Goal: Transaction & Acquisition: Purchase product/service

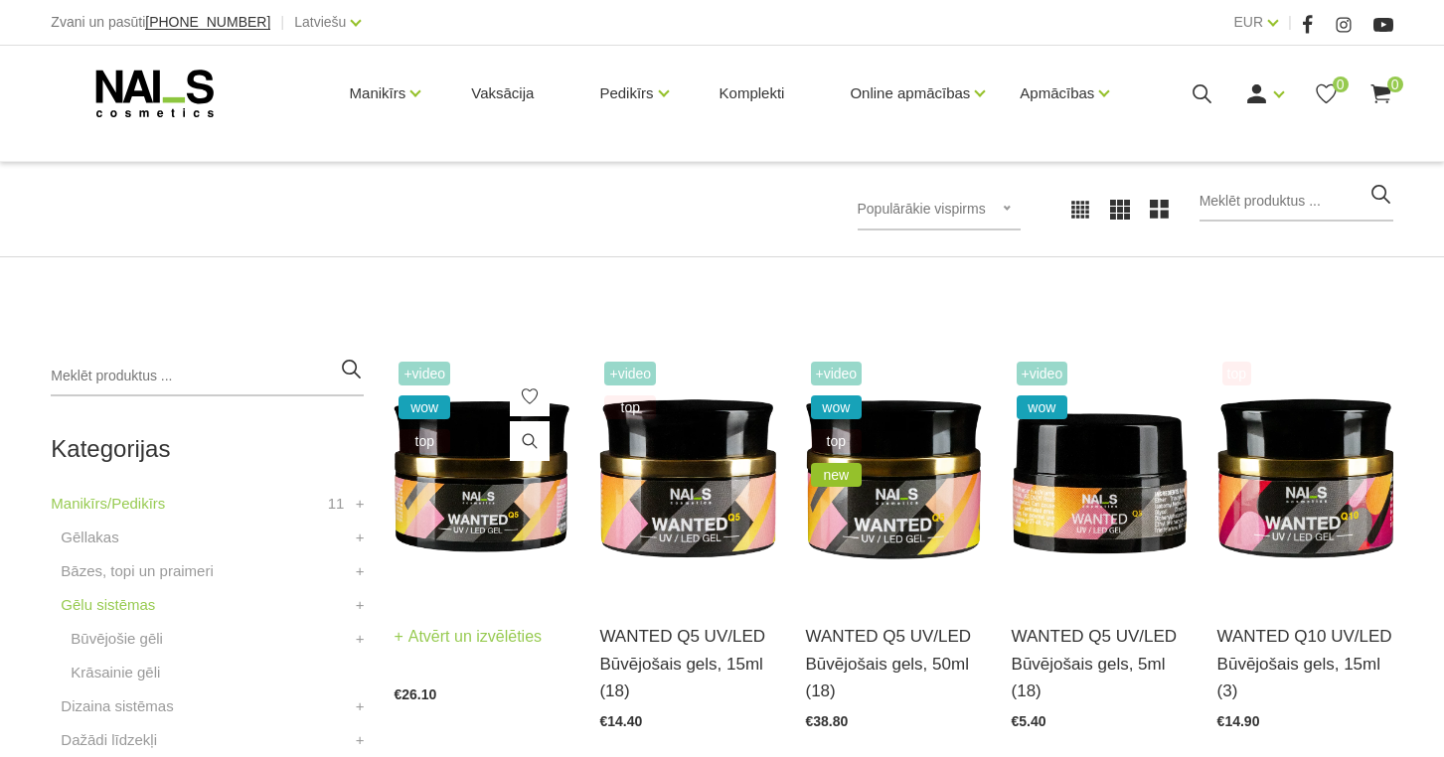
scroll to position [267, 0]
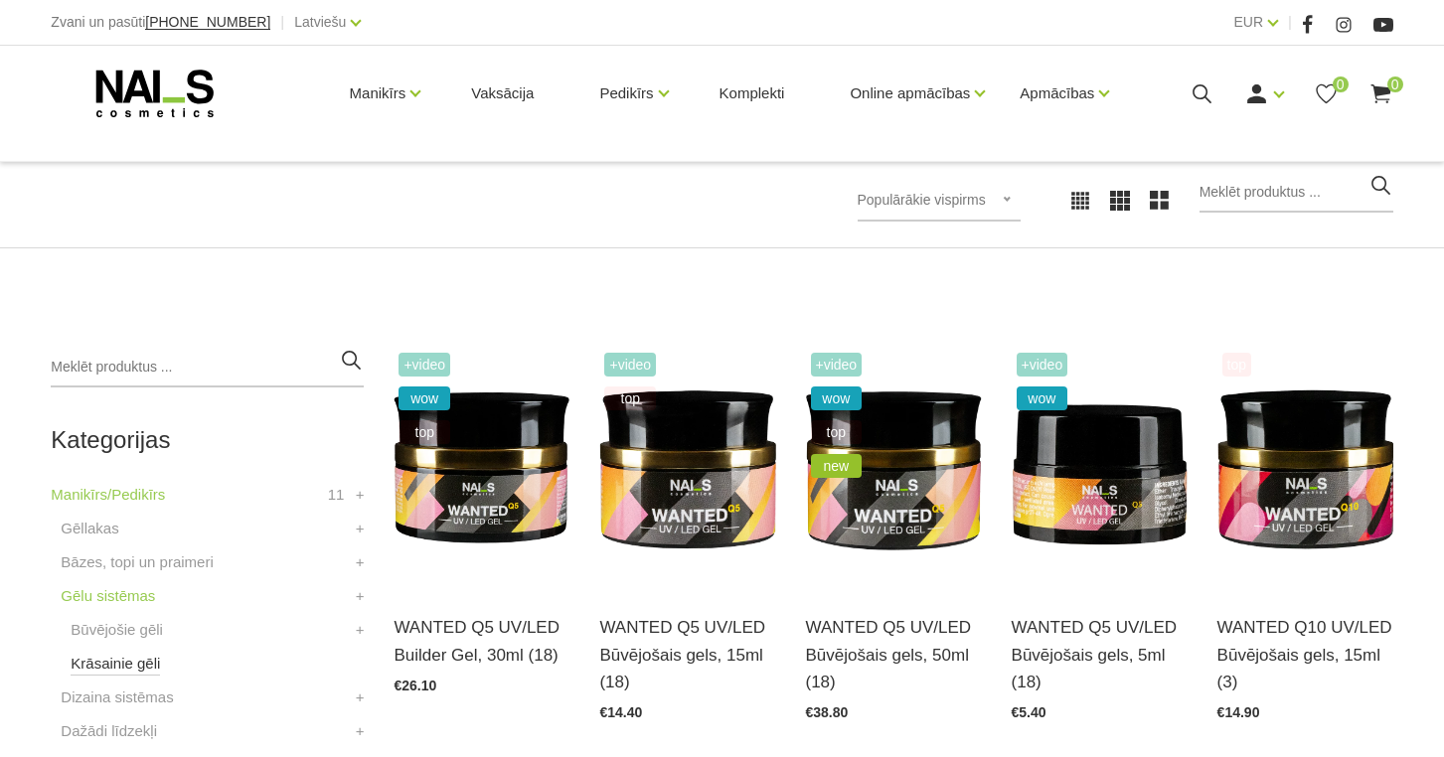
click at [123, 660] on link "Krāsainie gēli" at bounding box center [115, 664] width 89 height 24
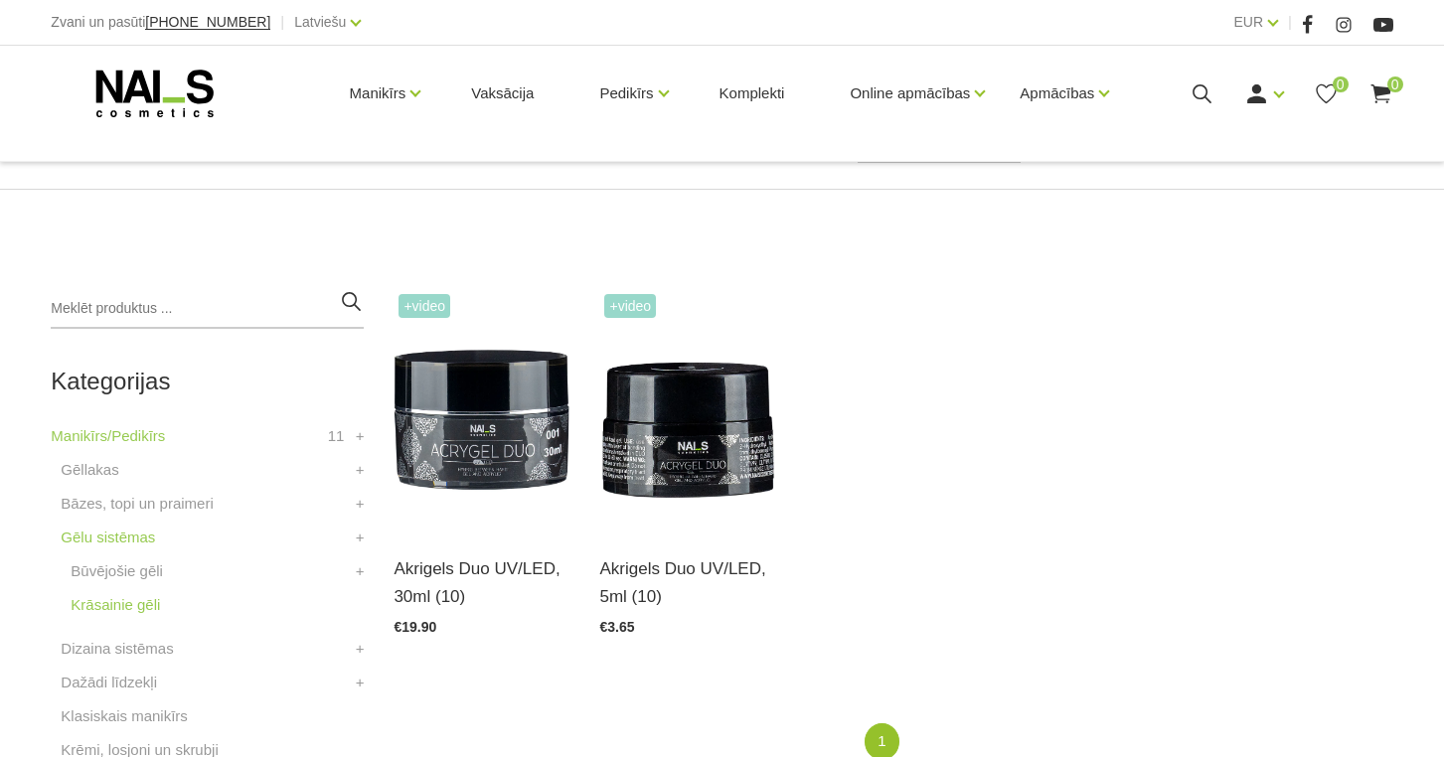
scroll to position [328, 0]
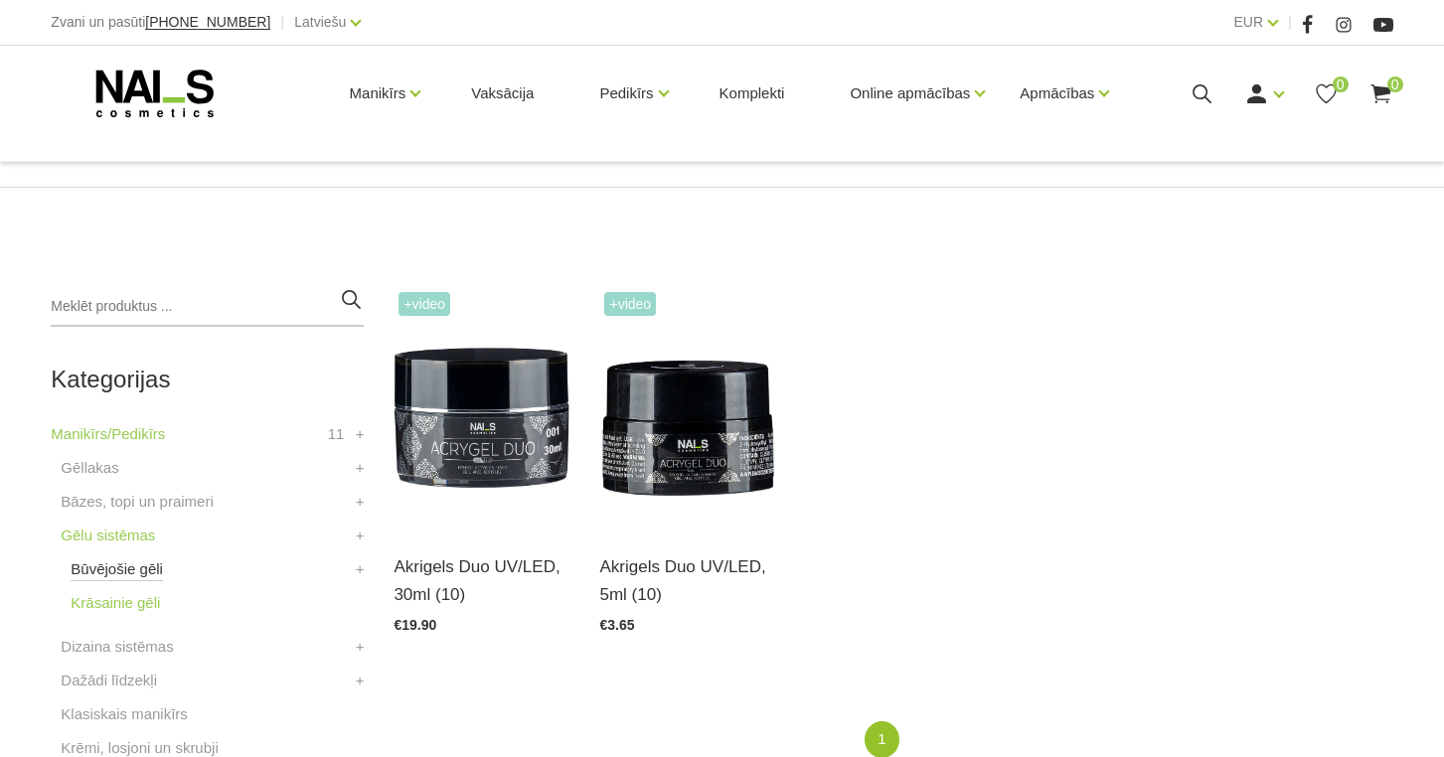
click at [138, 565] on link "Būvējošie gēli" at bounding box center [117, 570] width 92 height 24
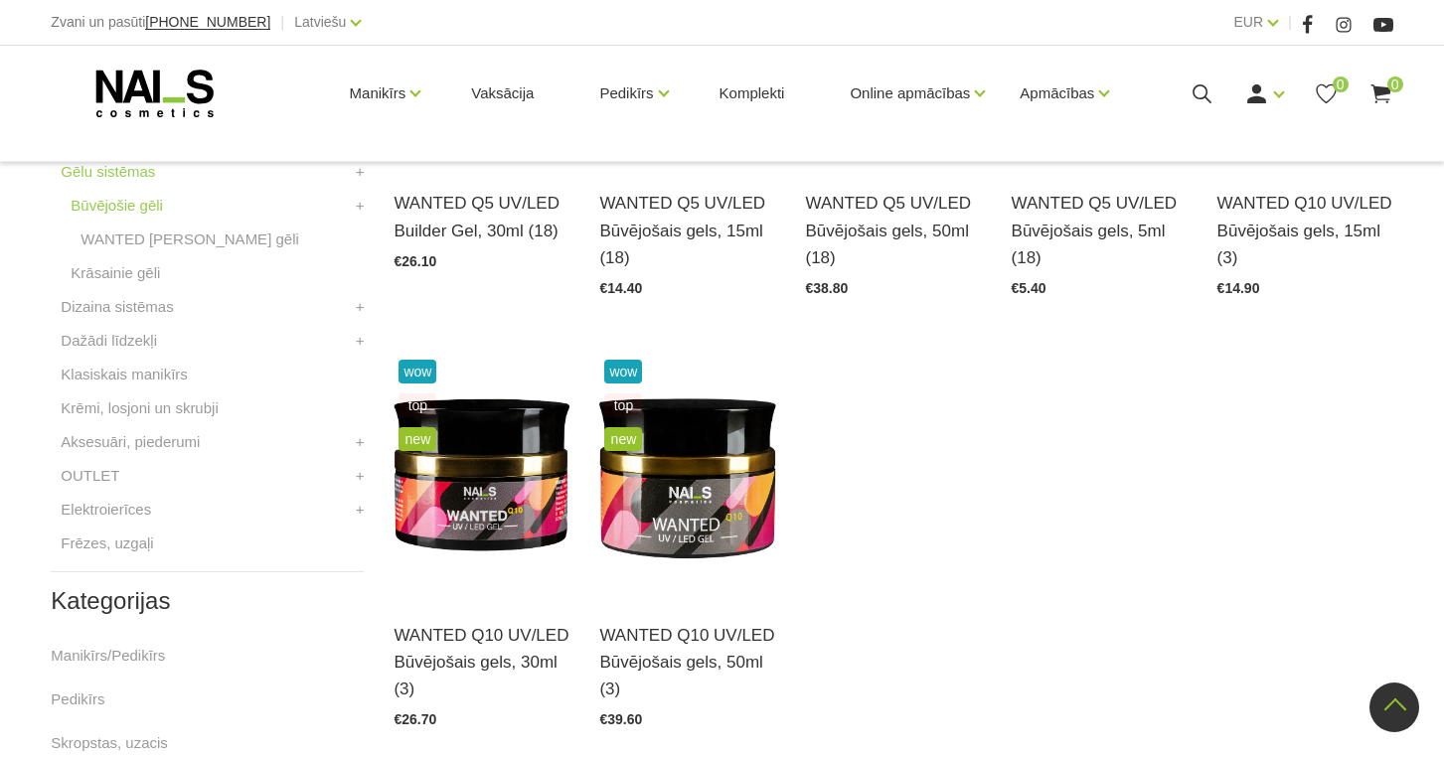
scroll to position [692, 0]
click at [491, 526] on img at bounding box center [482, 476] width 176 height 242
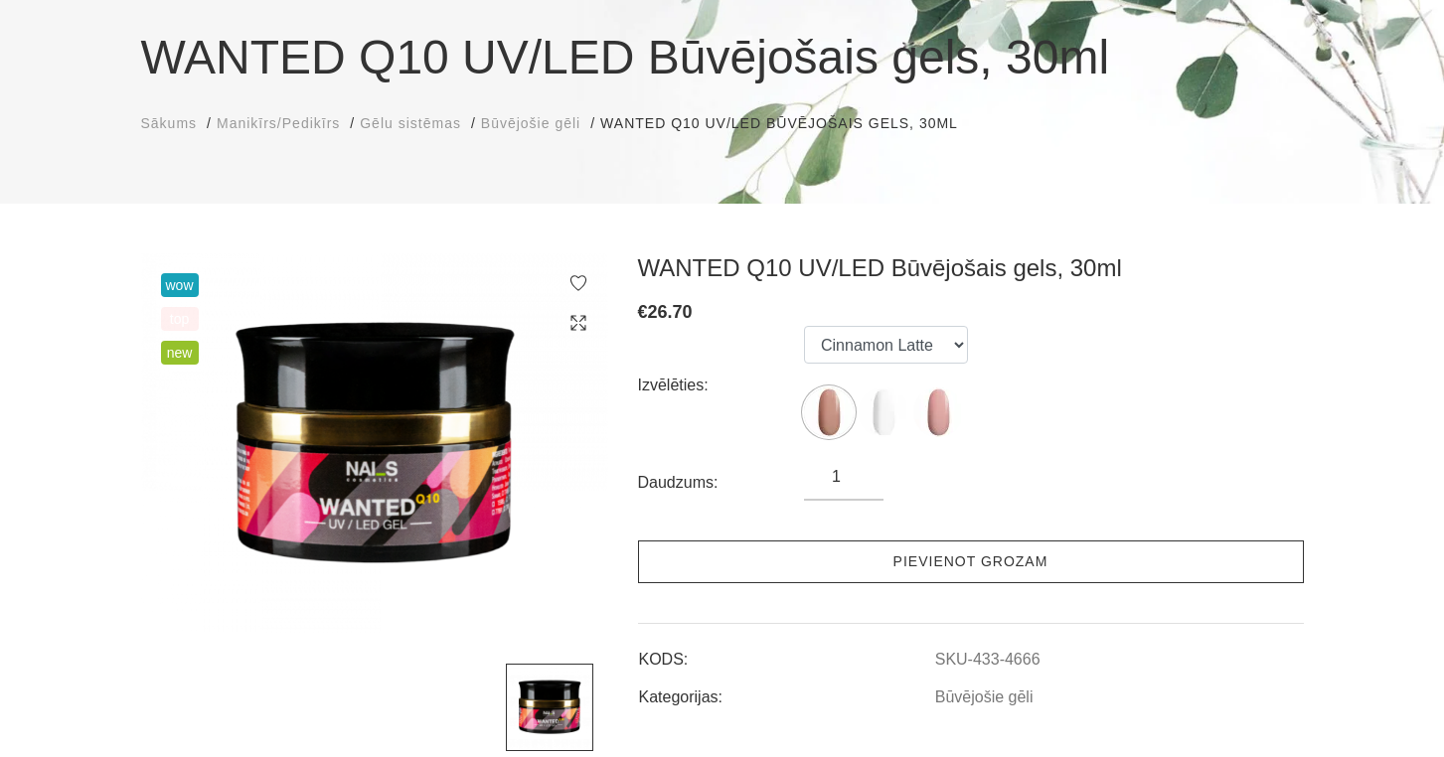
scroll to position [163, 0]
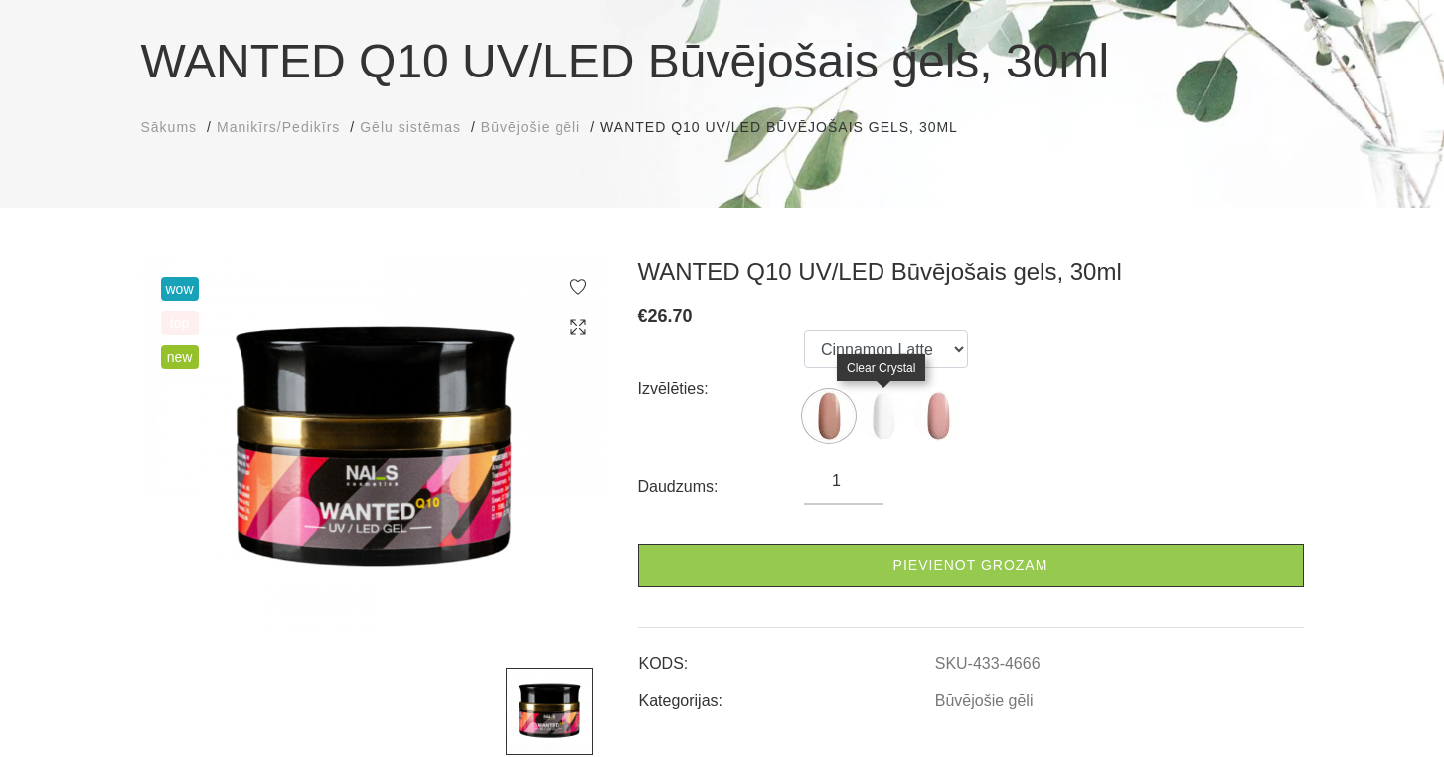
click at [881, 419] on img at bounding box center [884, 417] width 50 height 50
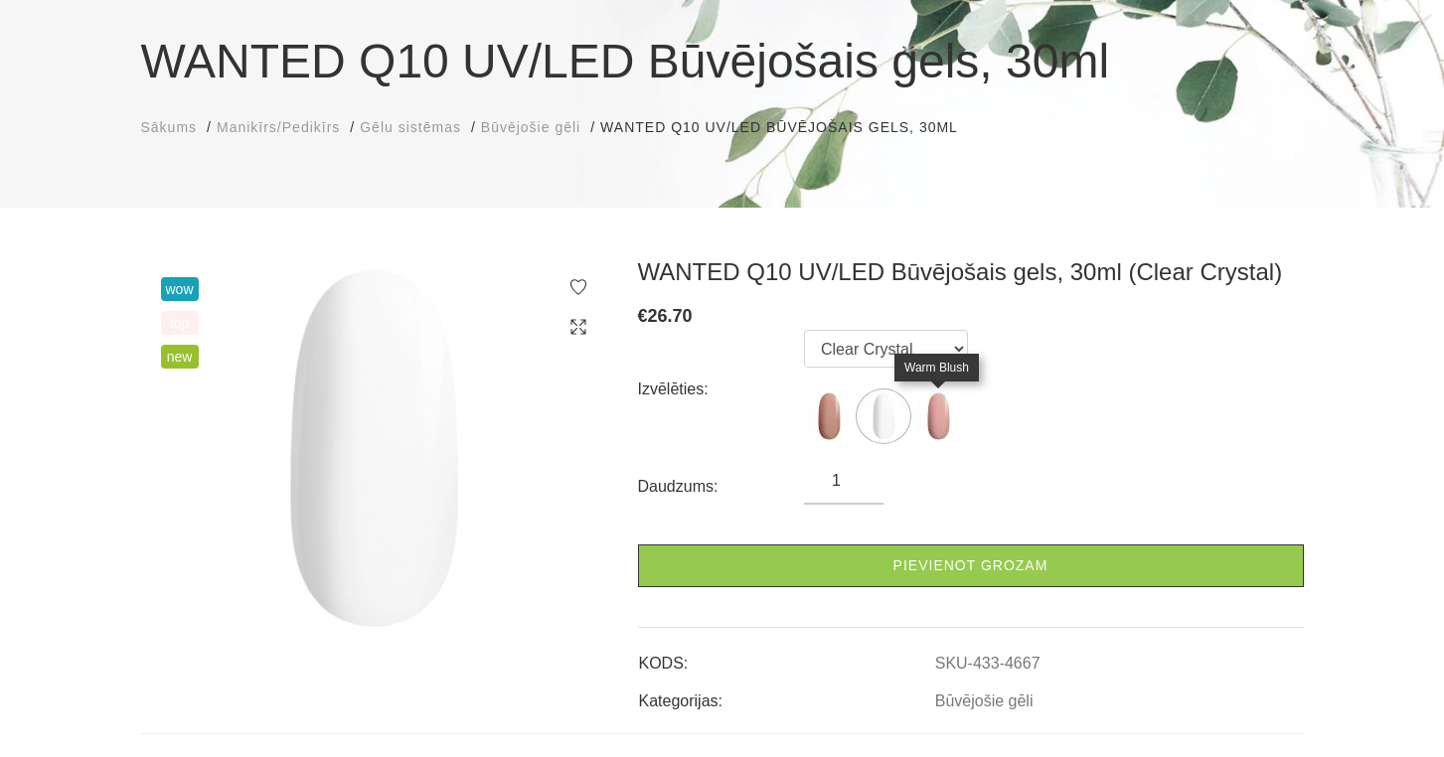
click at [938, 411] on img at bounding box center [938, 417] width 50 height 50
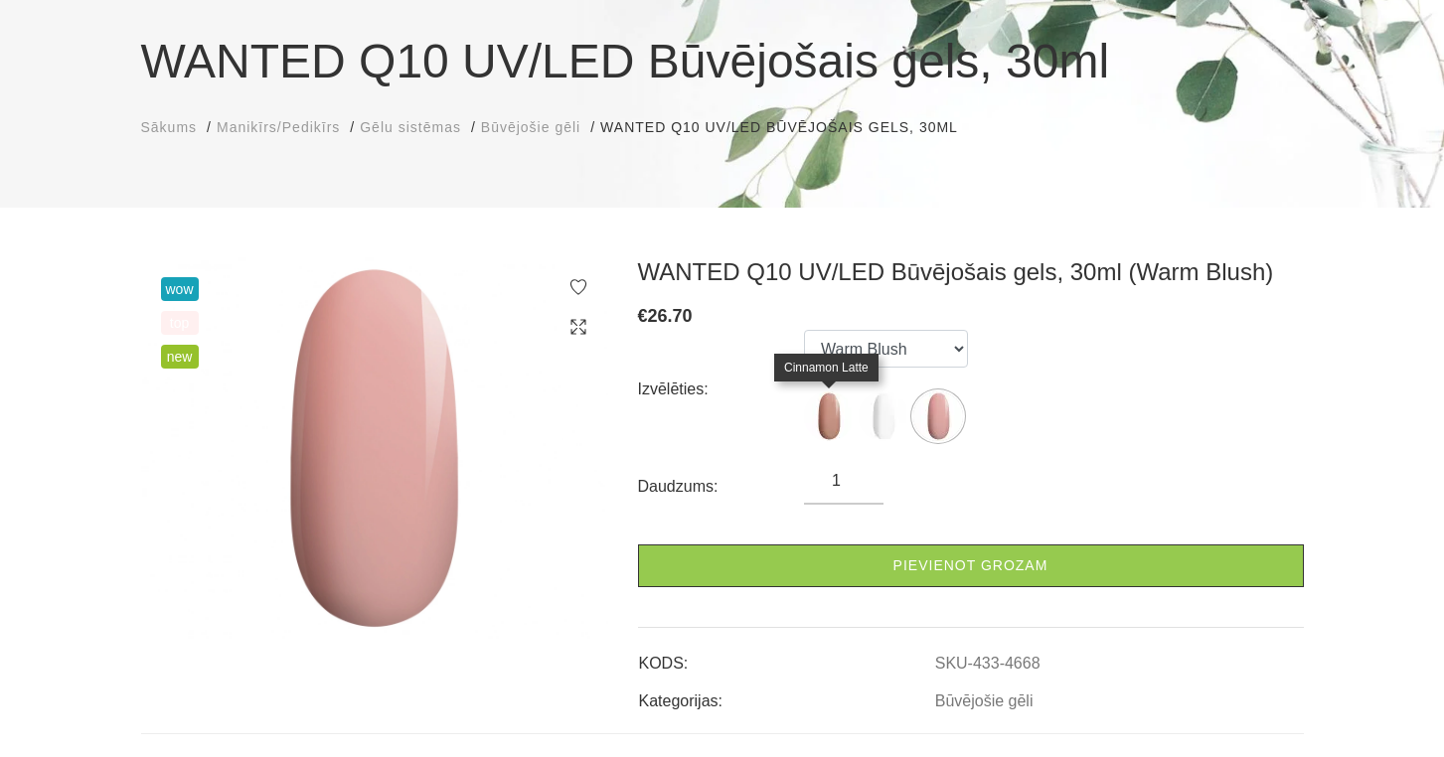
click at [836, 414] on img at bounding box center [829, 417] width 50 height 50
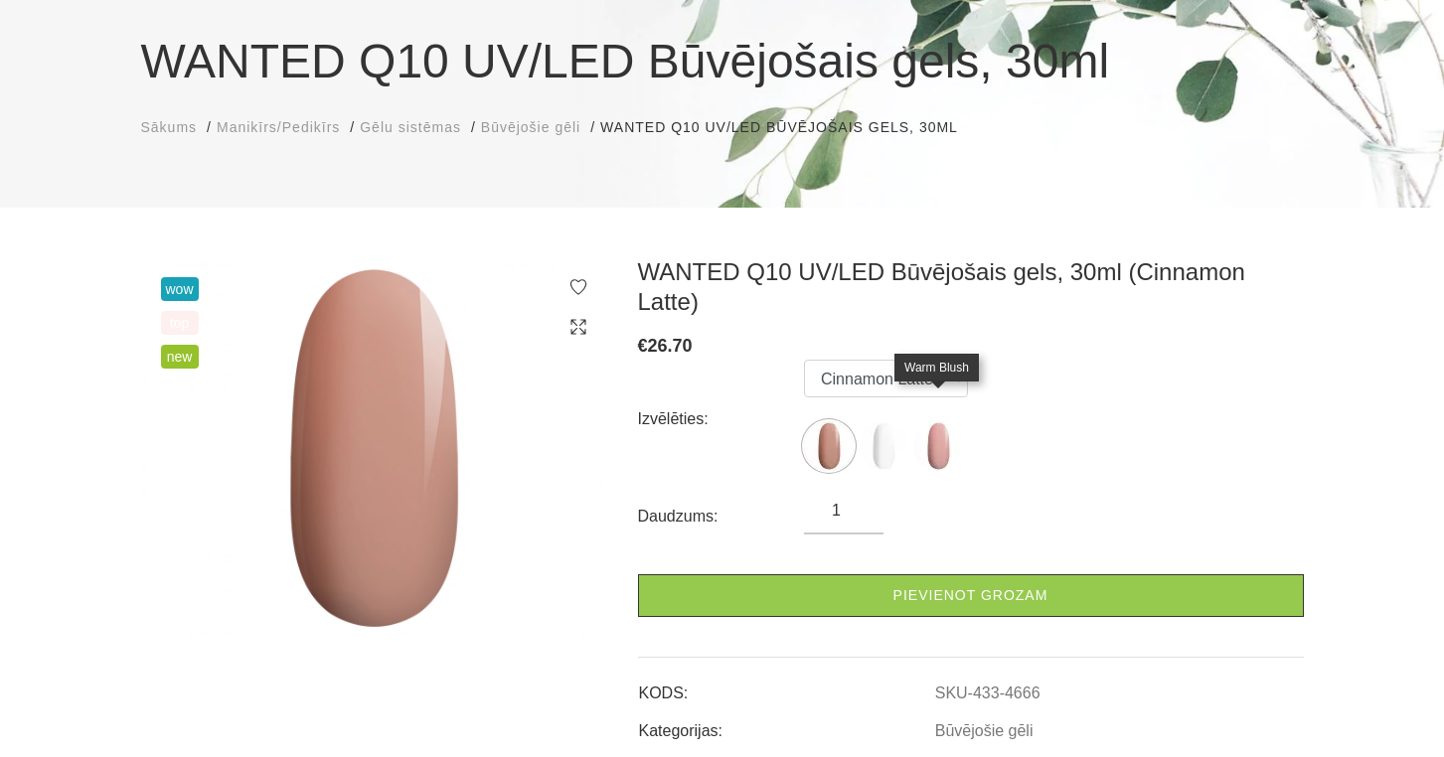
click at [940, 423] on img at bounding box center [938, 446] width 50 height 50
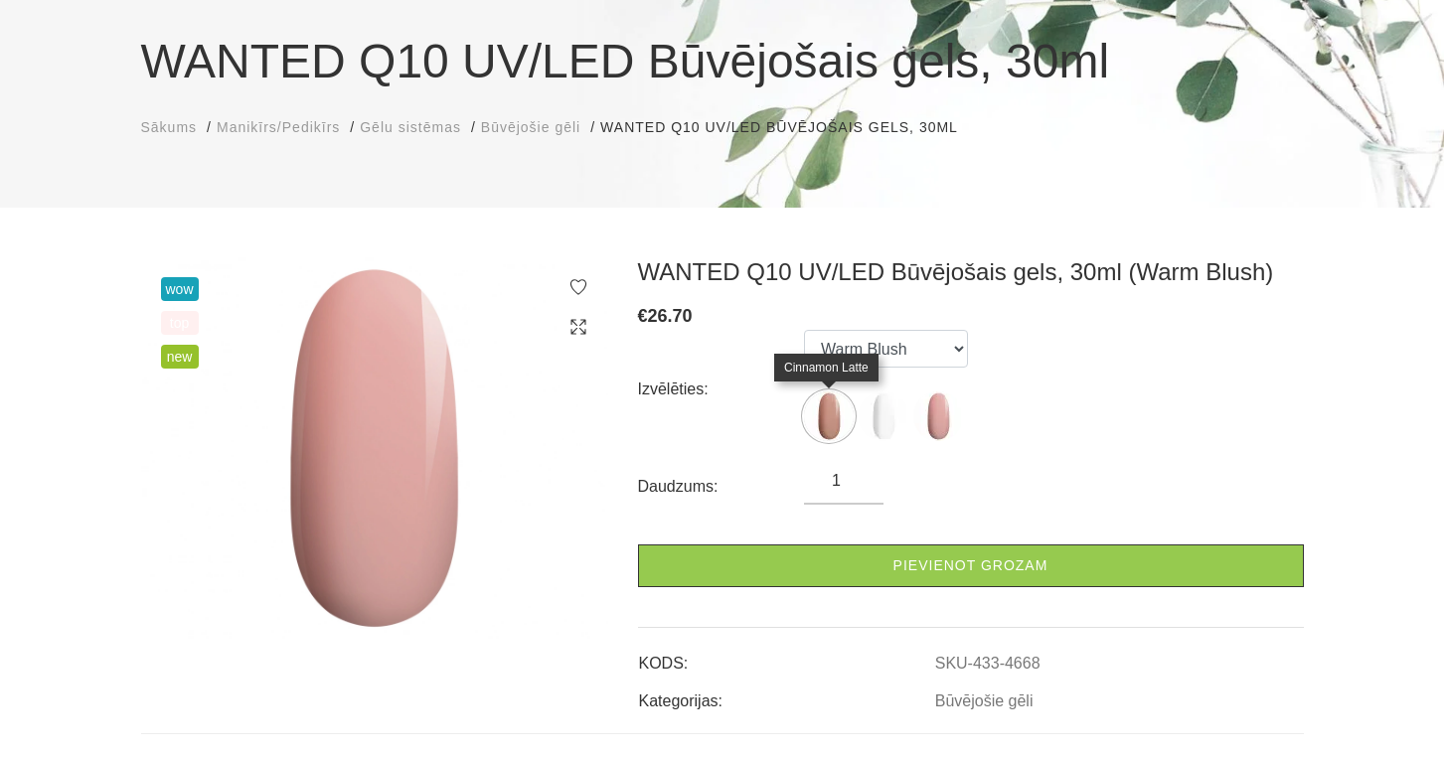
click at [829, 423] on img at bounding box center [829, 417] width 50 height 50
select select "4666"
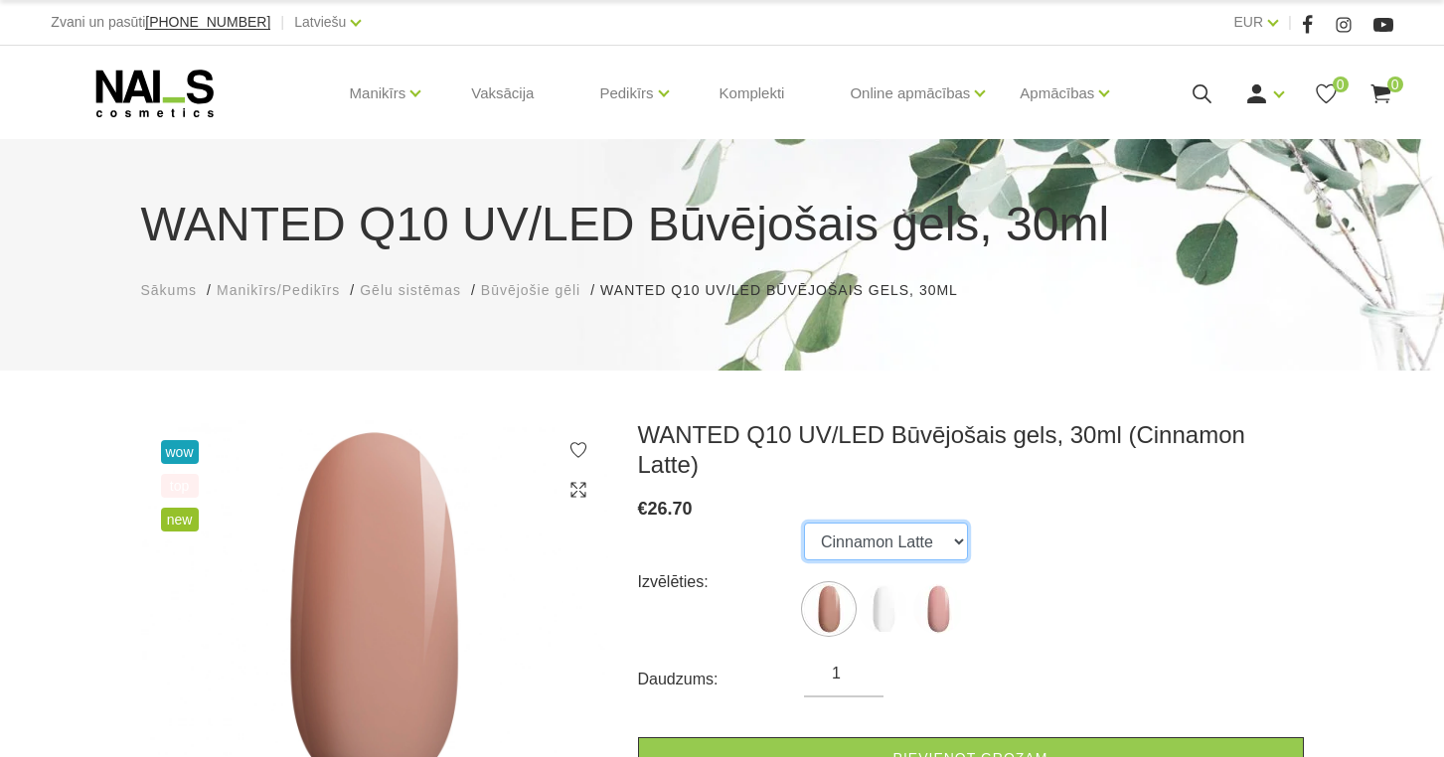
scroll to position [0, 0]
